Goal: Find specific page/section: Find specific page/section

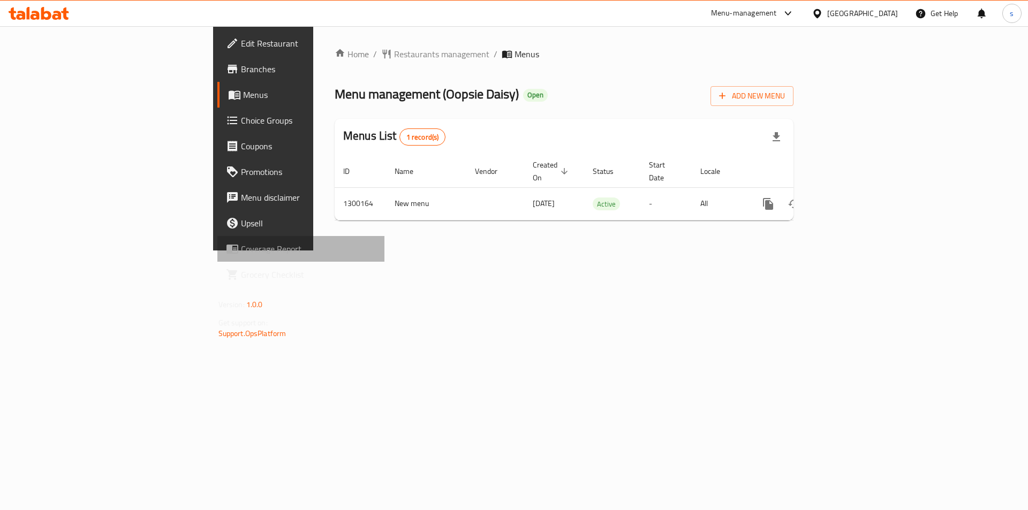
click at [241, 243] on span "Coverage Report" at bounding box center [308, 249] width 135 height 13
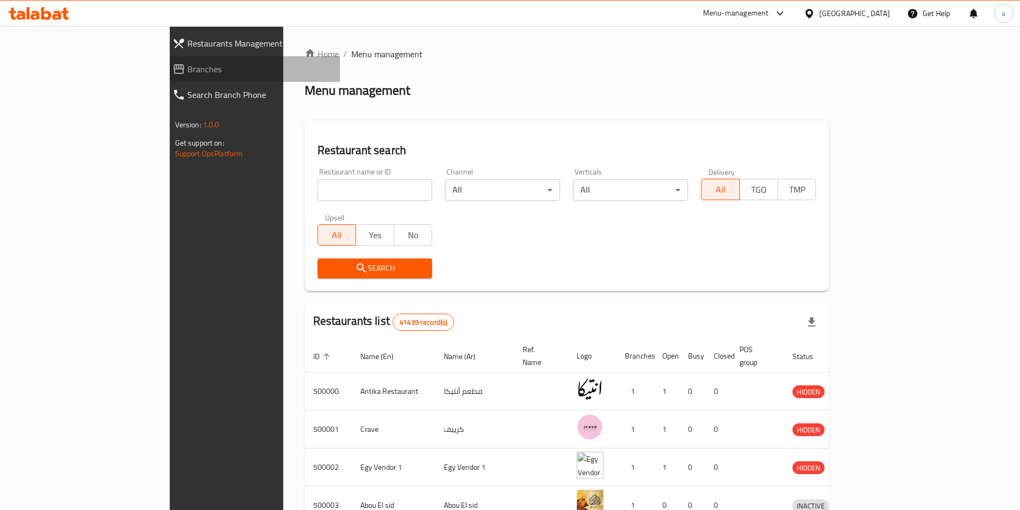
click at [187, 65] on span "Branches" at bounding box center [259, 69] width 144 height 13
click at [319, 193] on input "search" at bounding box center [375, 189] width 115 height 21
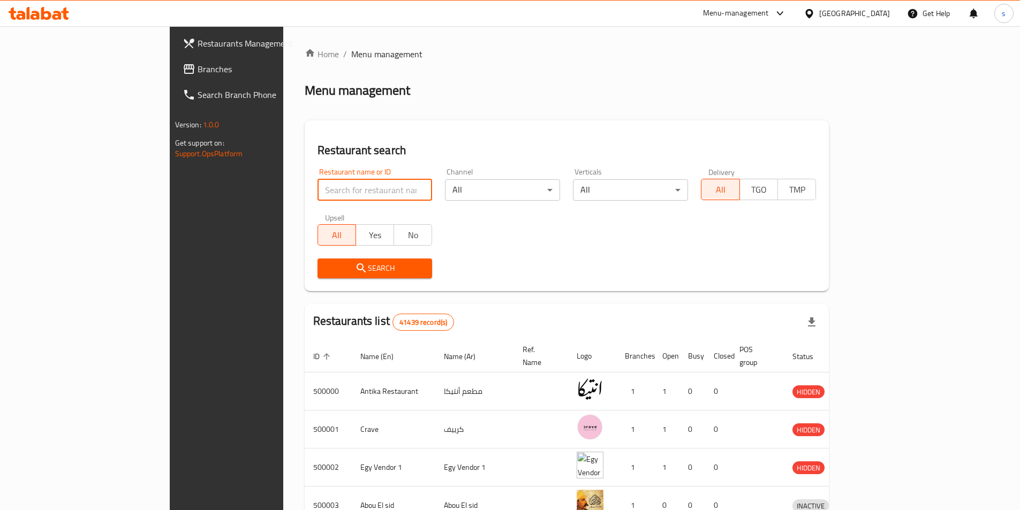
paste input "780190"
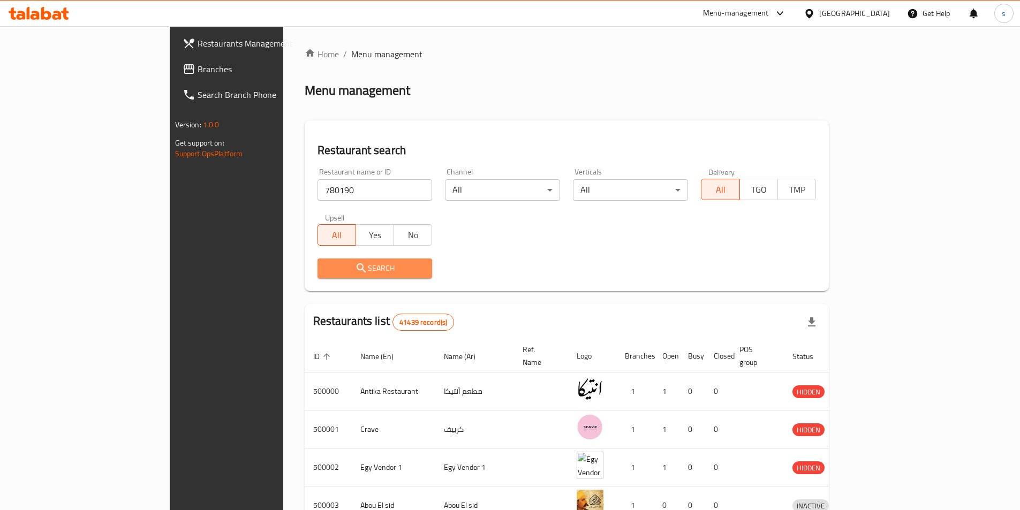
click at [326, 274] on span "Search" at bounding box center [375, 268] width 98 height 13
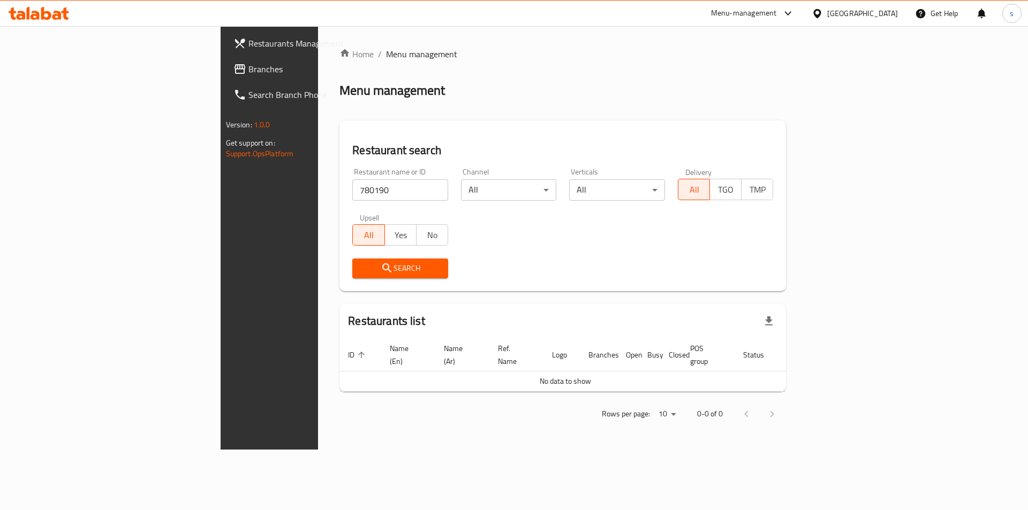
click at [346, 165] on div "Restaurant name or ID 780190 Restaurant name or ID" at bounding box center [400, 185] width 109 height 46
click at [352, 183] on input "780190" at bounding box center [400, 189] width 96 height 21
type input "7"
click at [248, 43] on span "Restaurants Management" at bounding box center [315, 43] width 135 height 13
